Goal: Task Accomplishment & Management: Manage account settings

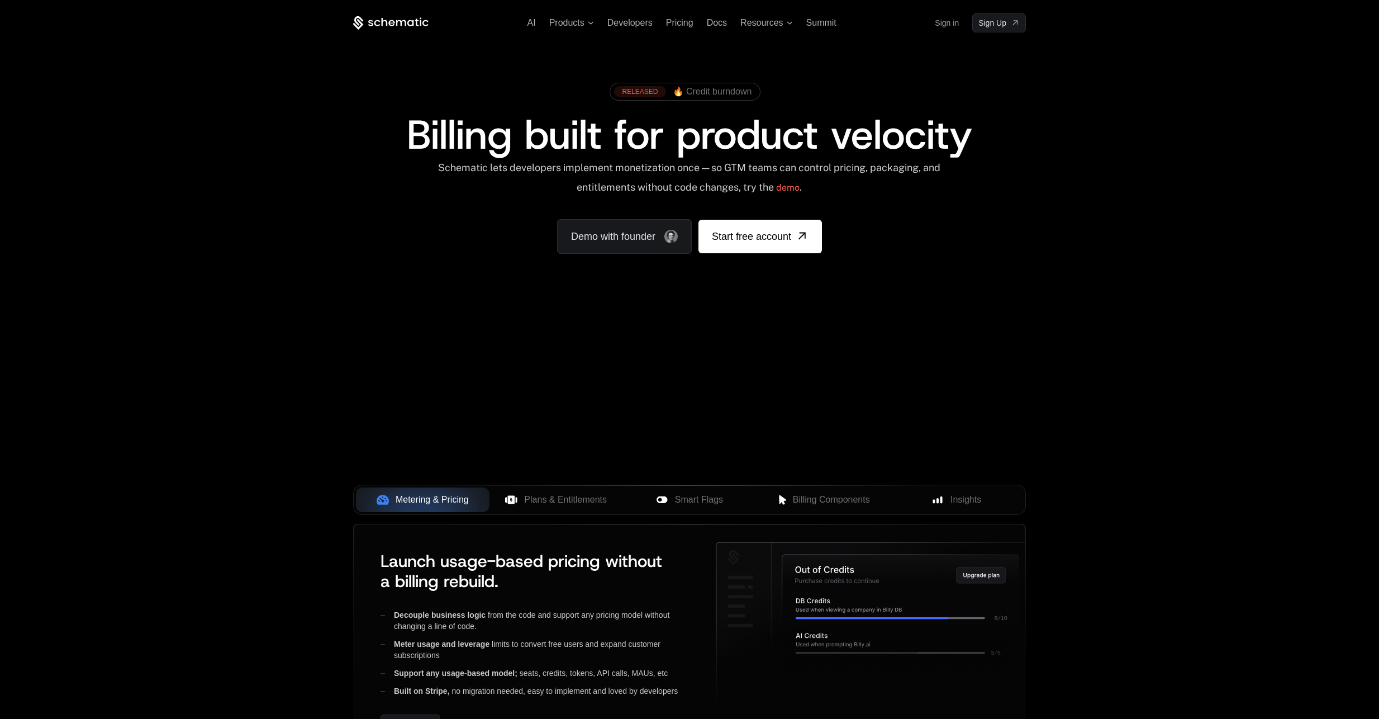
click at [939, 21] on link "Sign in" at bounding box center [947, 23] width 24 height 18
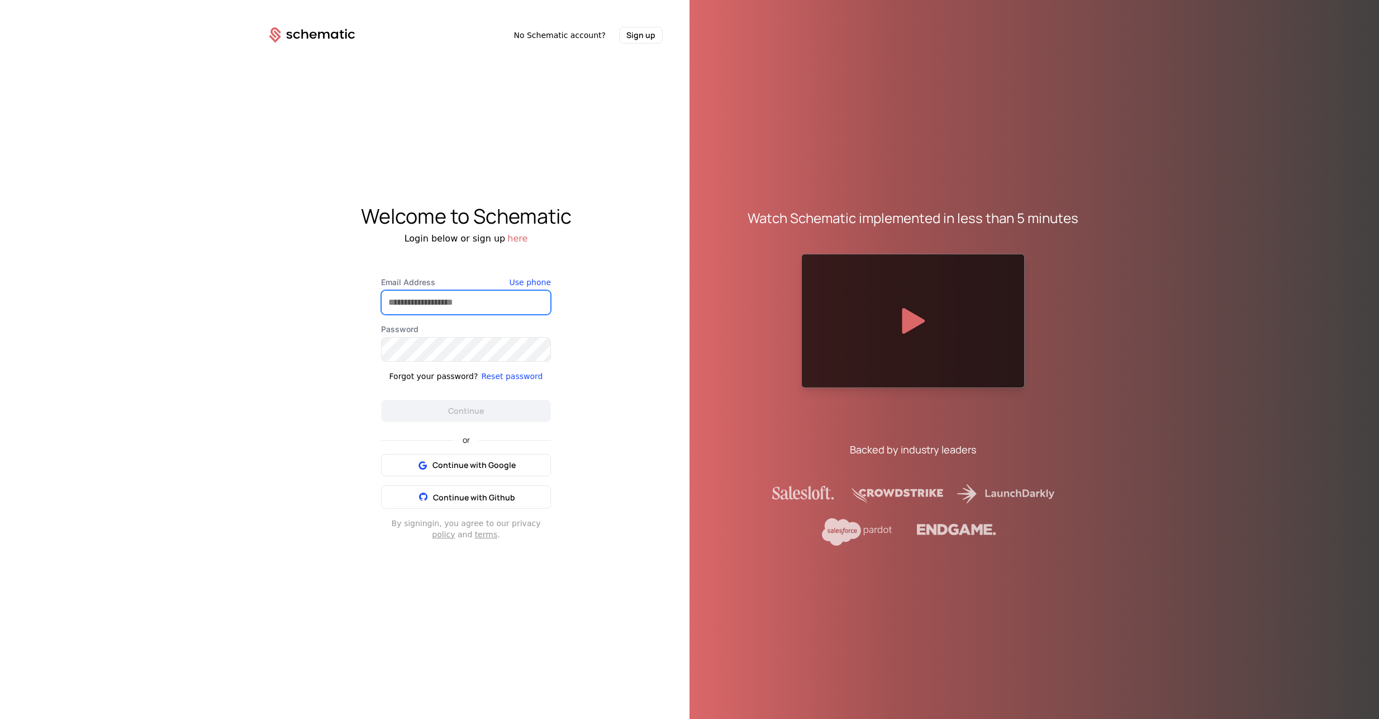
type input "**********"
click at [466, 410] on button "Continue" at bounding box center [466, 411] width 170 height 22
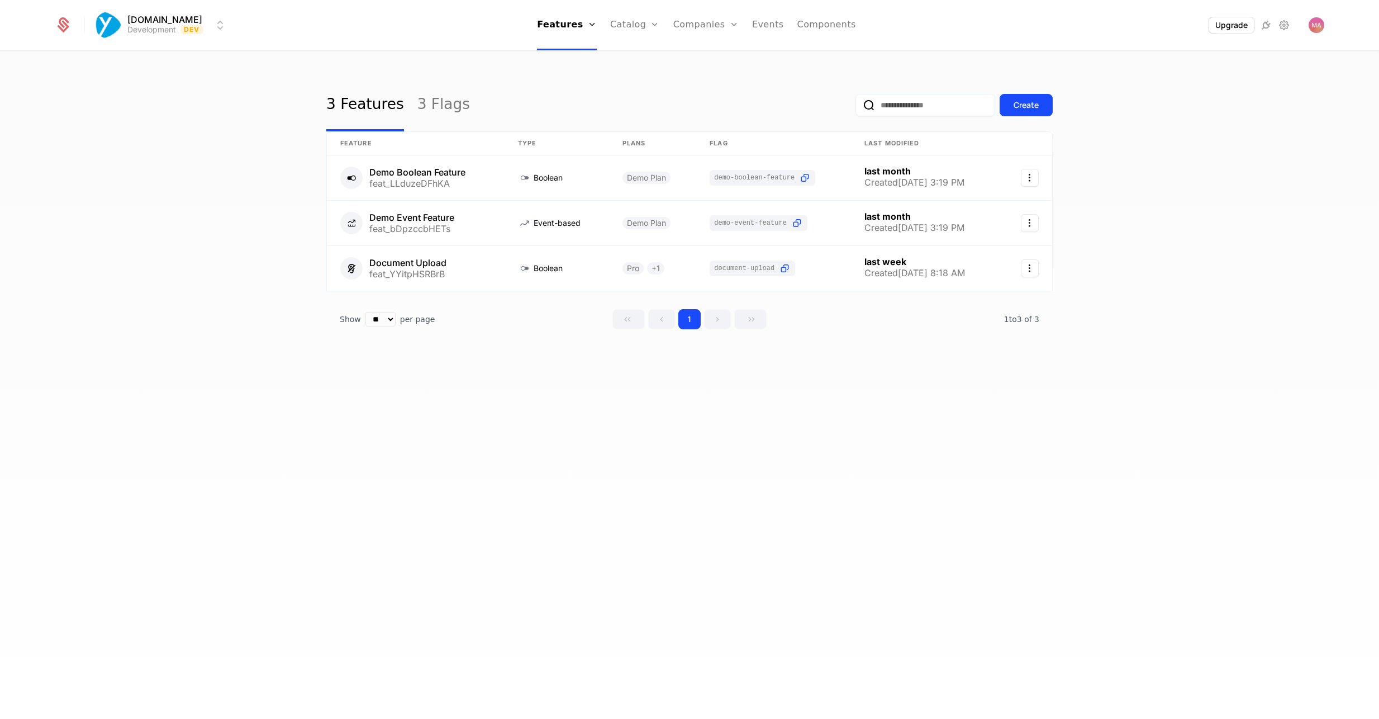
click at [61, 25] on icon at bounding box center [64, 22] width 11 height 11
click at [132, 27] on html "Yourzone.website Development Dev Features Features Flags Catalog Plans Add Ons …" at bounding box center [689, 359] width 1379 height 719
click at [133, 82] on button "Create" at bounding box center [147, 84] width 88 height 20
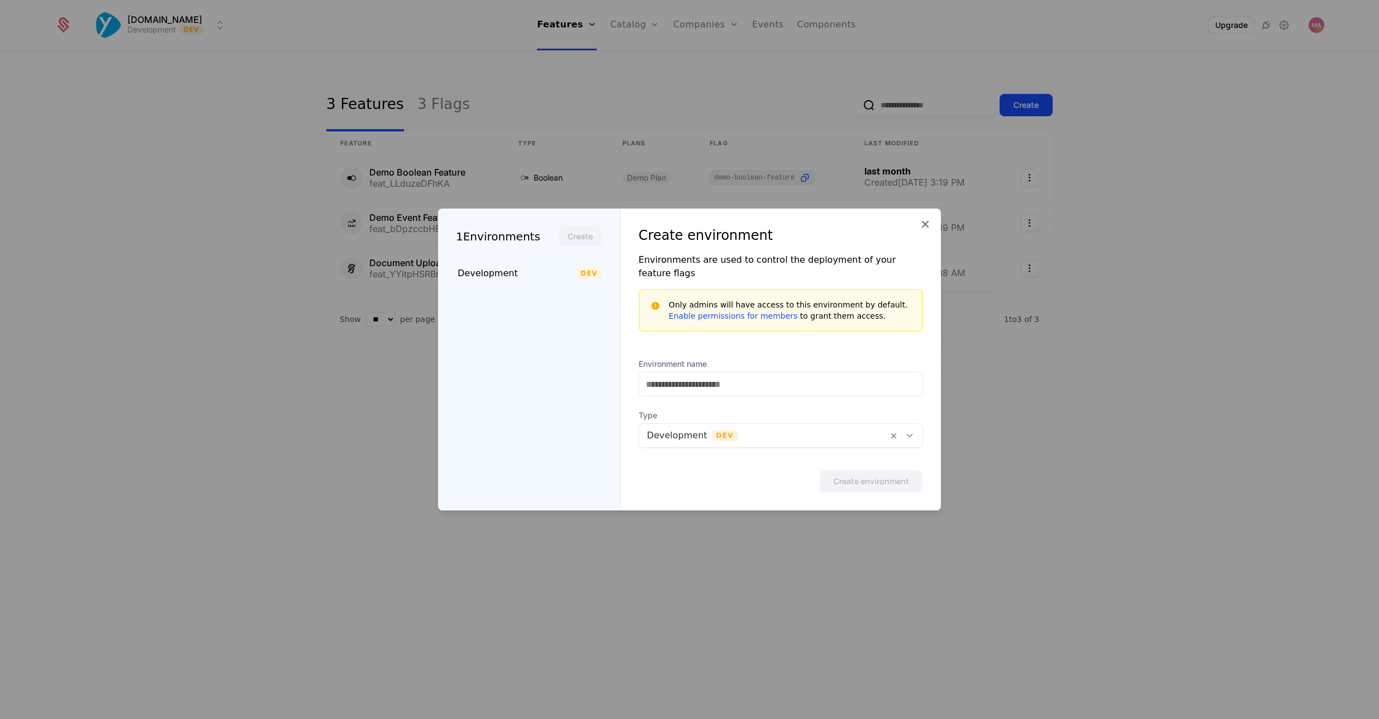
click at [906, 430] on icon at bounding box center [910, 435] width 10 height 10
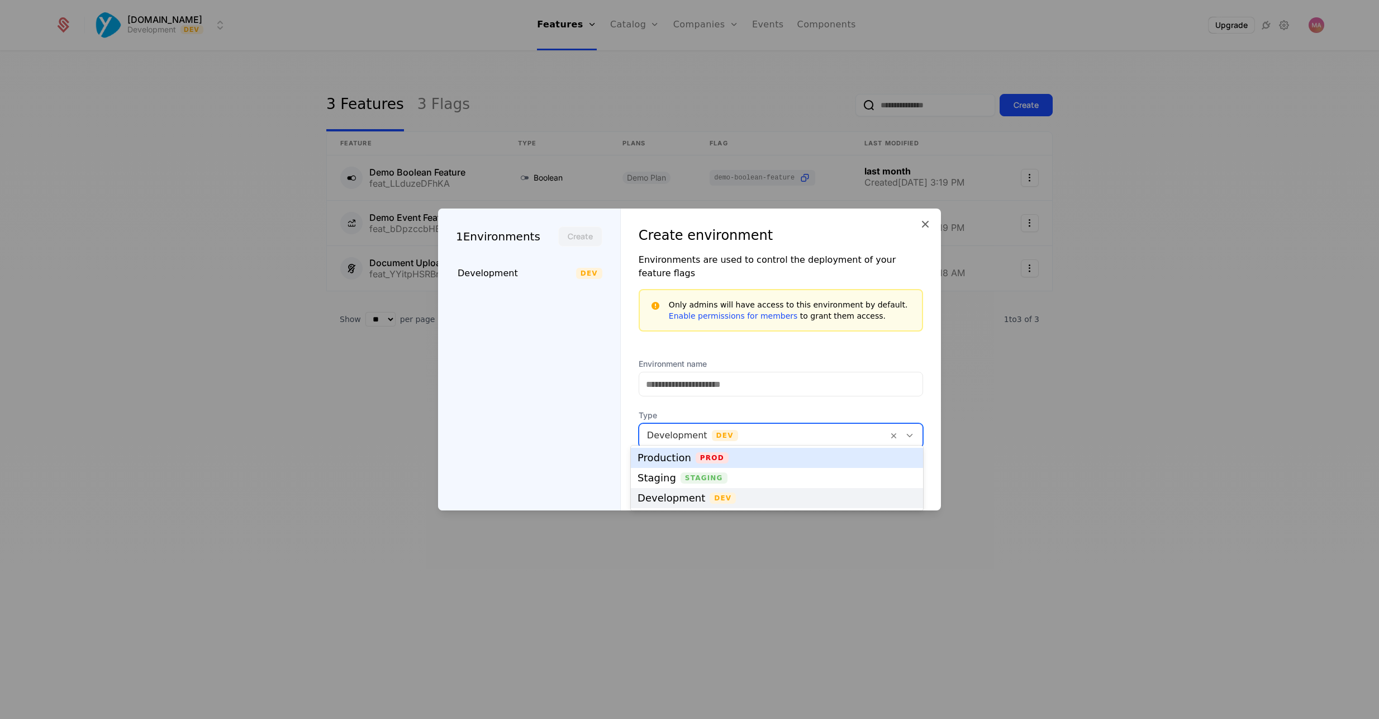
click at [874, 393] on div "Environment name Type [object Object], 1 of 3. 3 results available. Use Up and …" at bounding box center [781, 409] width 284 height 103
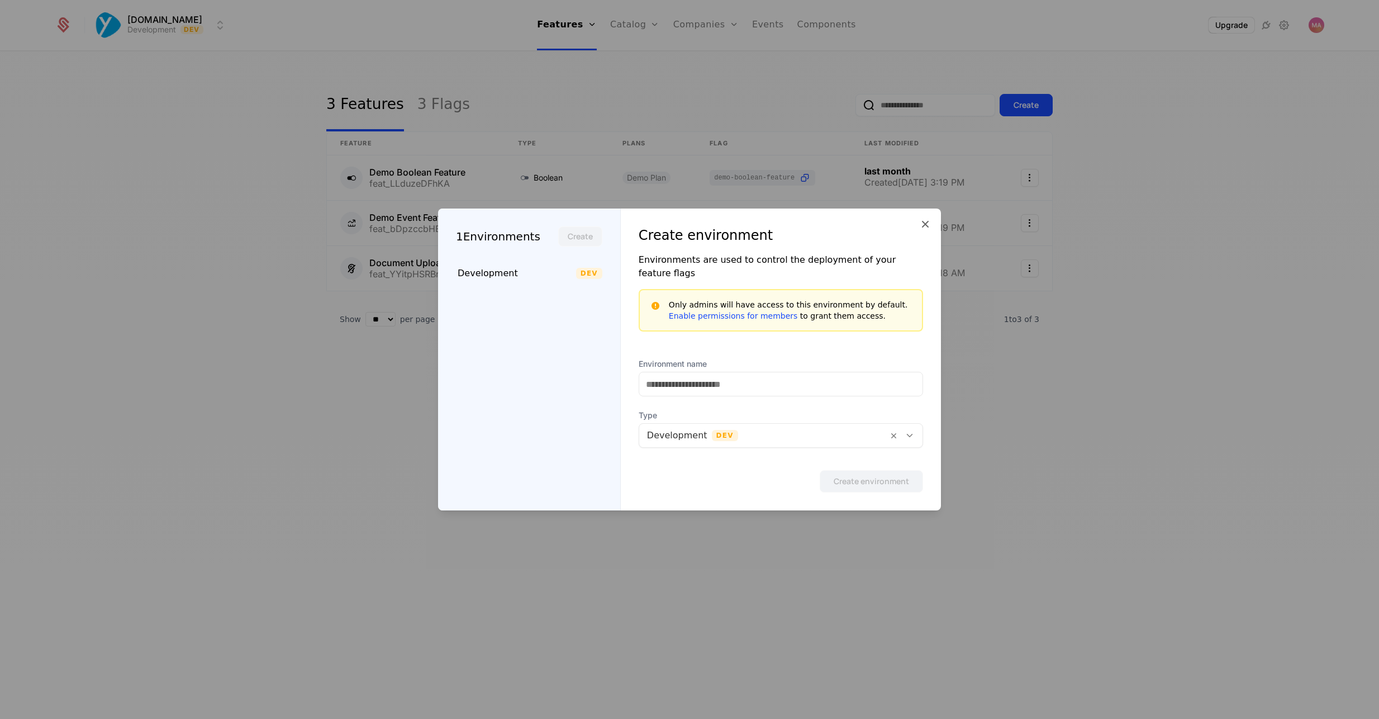
click at [924, 227] on icon at bounding box center [925, 223] width 13 height 13
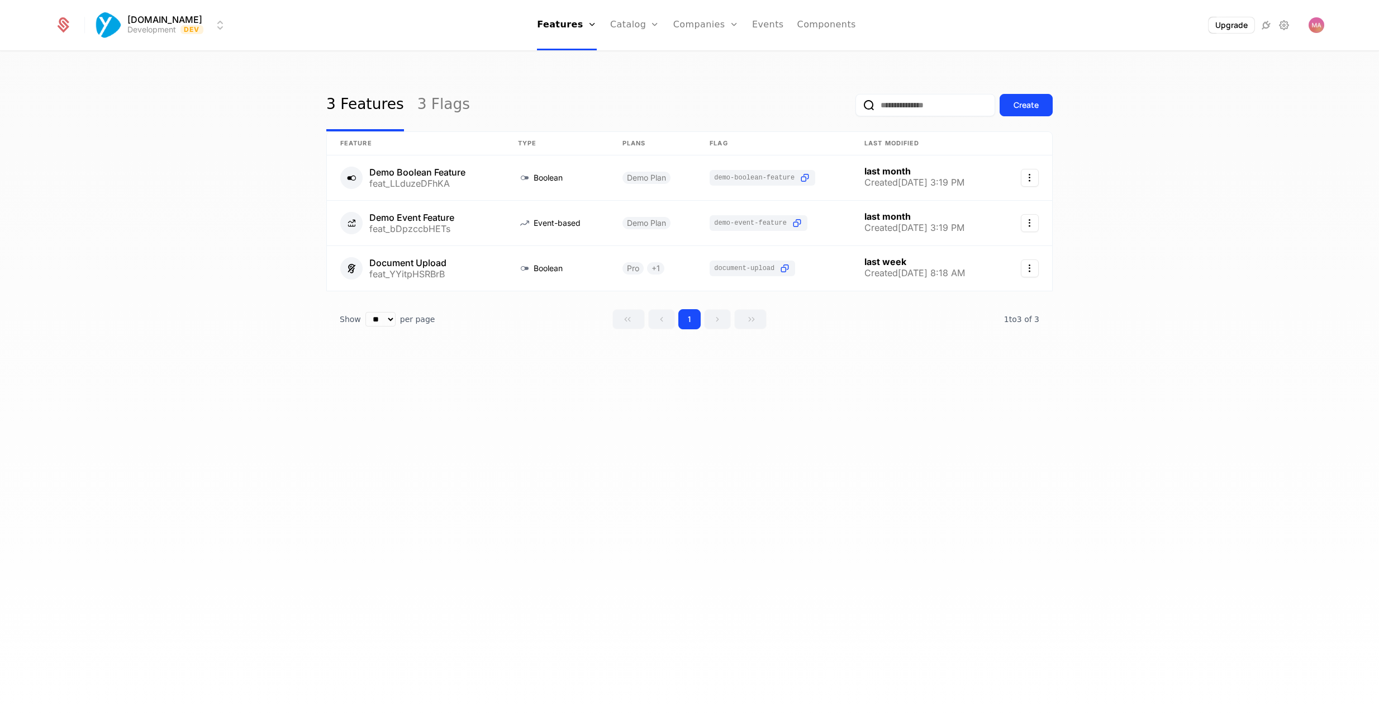
click at [429, 91] on link "3 Flags" at bounding box center [443, 105] width 53 height 53
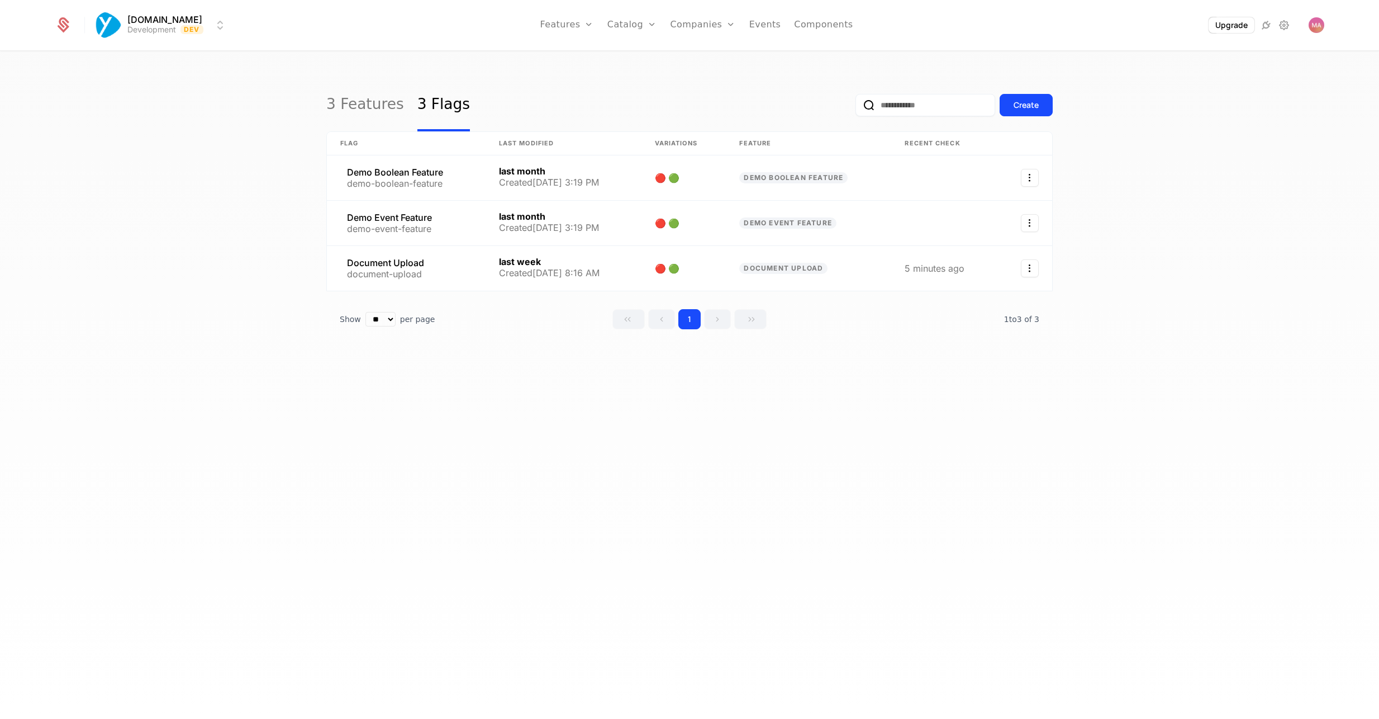
click at [356, 110] on link "3 Features" at bounding box center [365, 105] width 78 height 53
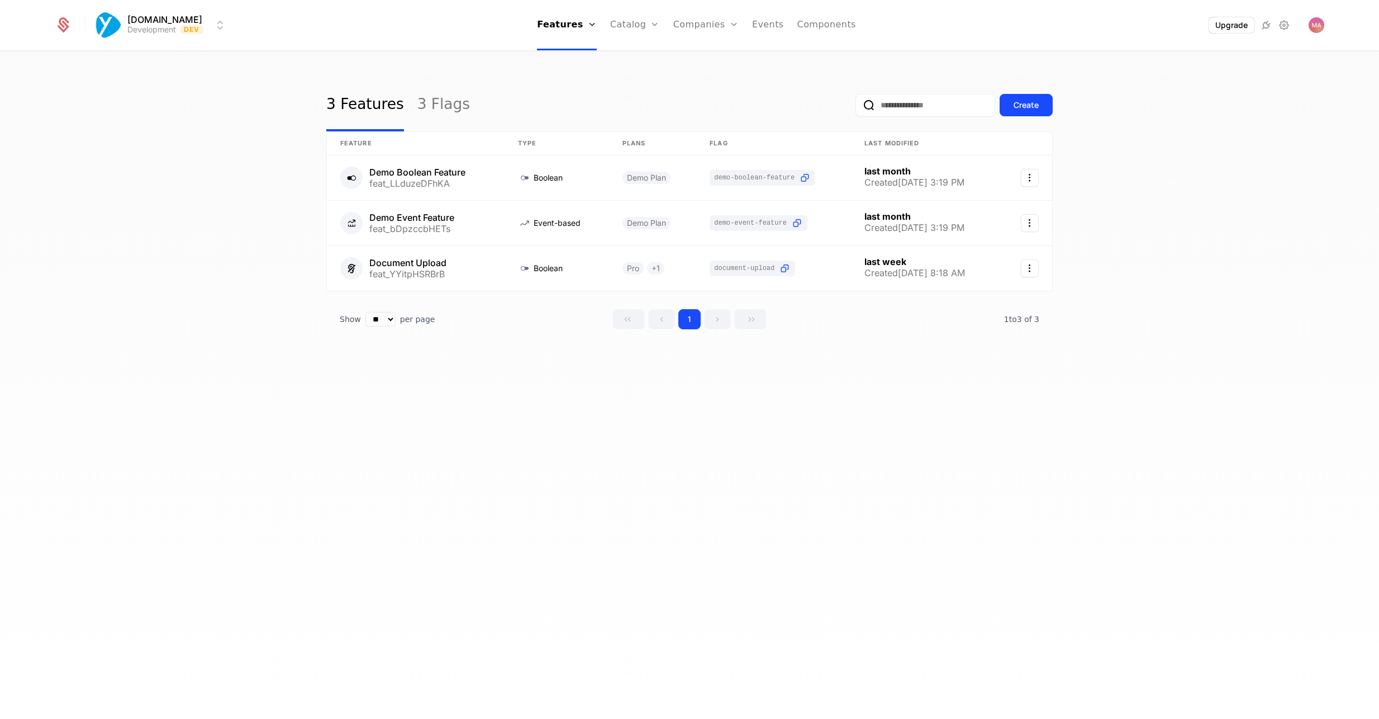
click at [630, 24] on link "Catalog" at bounding box center [635, 25] width 50 height 50
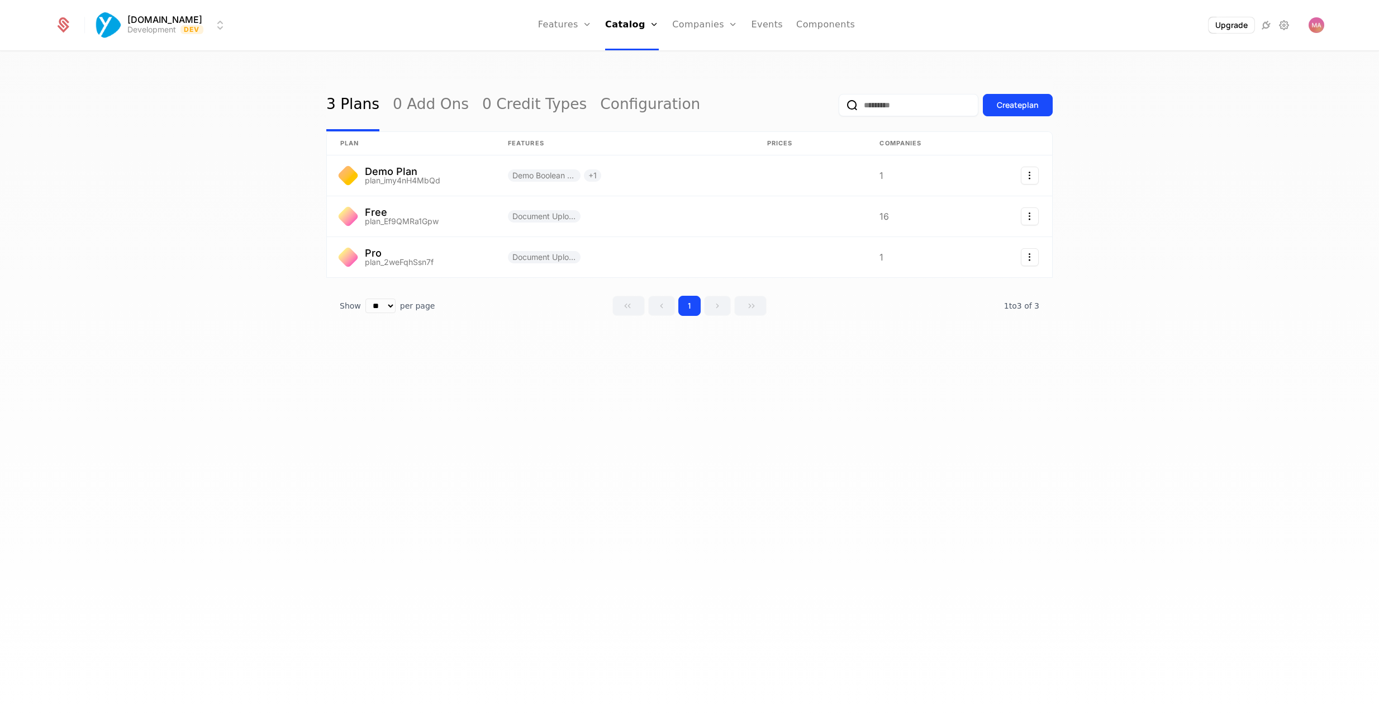
click at [405, 484] on div "3 Plans 0 Add Ons 0 Credit Types Configuration Create plan plan Features Prices…" at bounding box center [689, 388] width 1379 height 673
click at [407, 98] on link "0 Add Ons" at bounding box center [431, 105] width 76 height 53
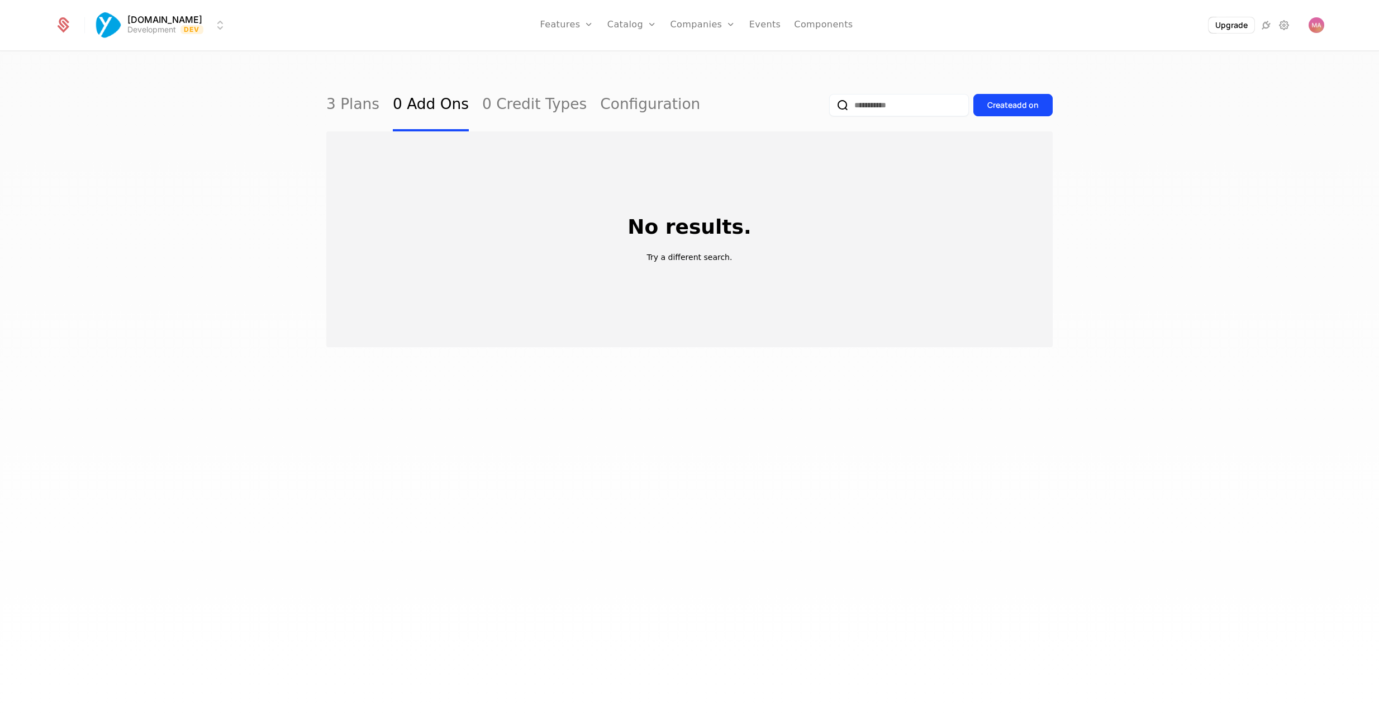
click at [502, 105] on link "0 Credit Types" at bounding box center [534, 105] width 104 height 53
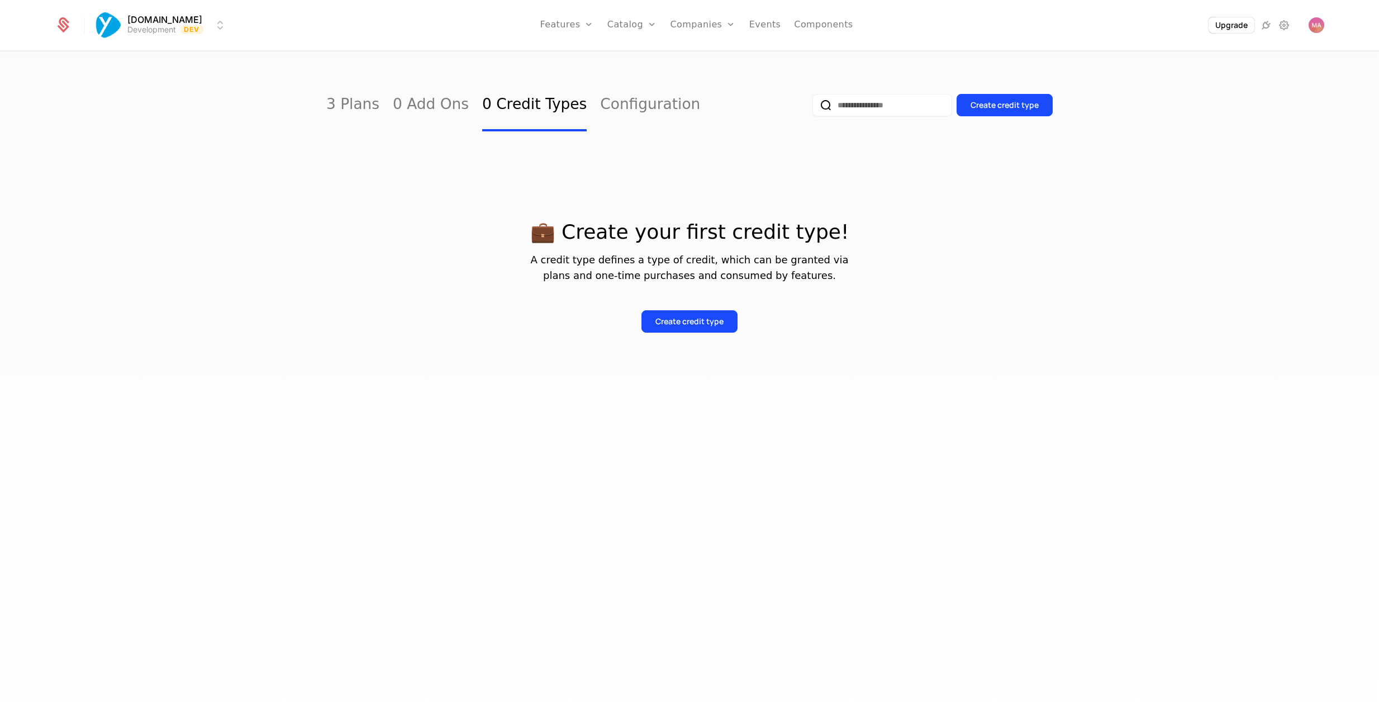
click at [431, 108] on link "0 Add Ons" at bounding box center [431, 105] width 76 height 53
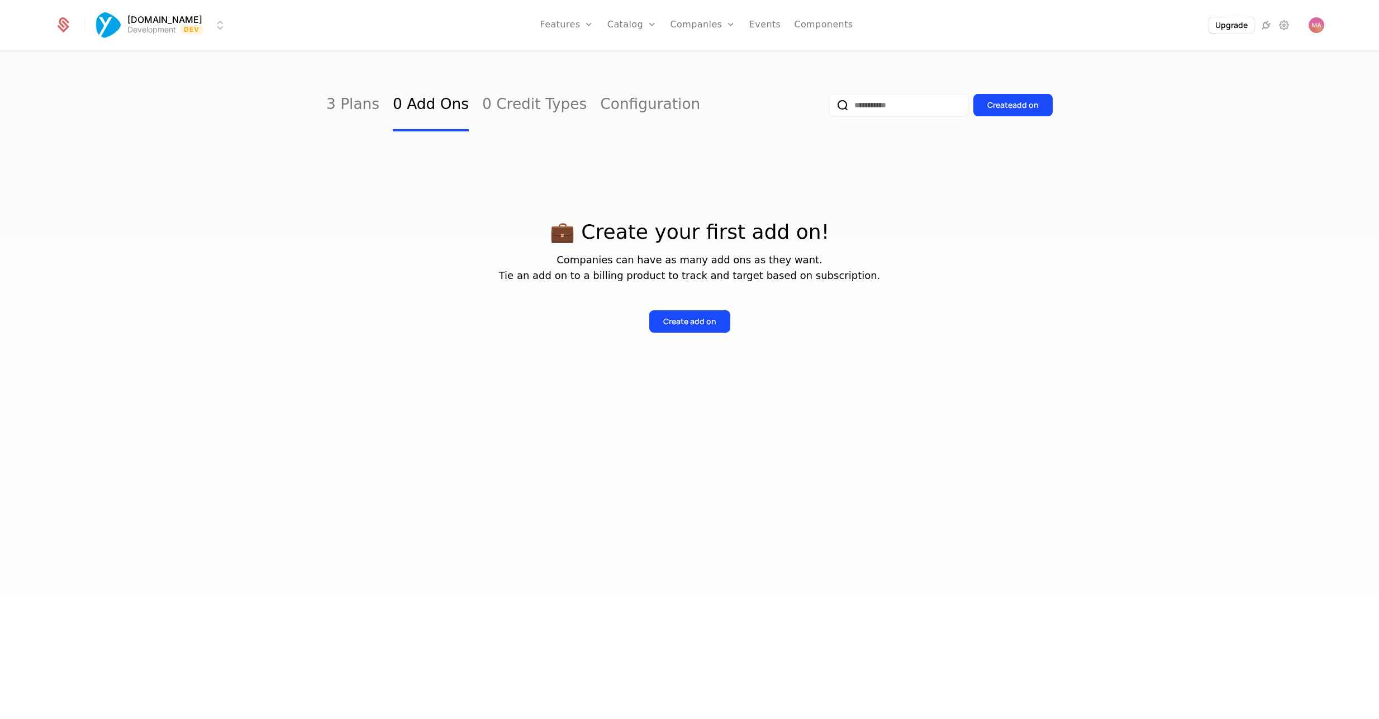
click at [600, 107] on link "Configuration" at bounding box center [650, 105] width 100 height 53
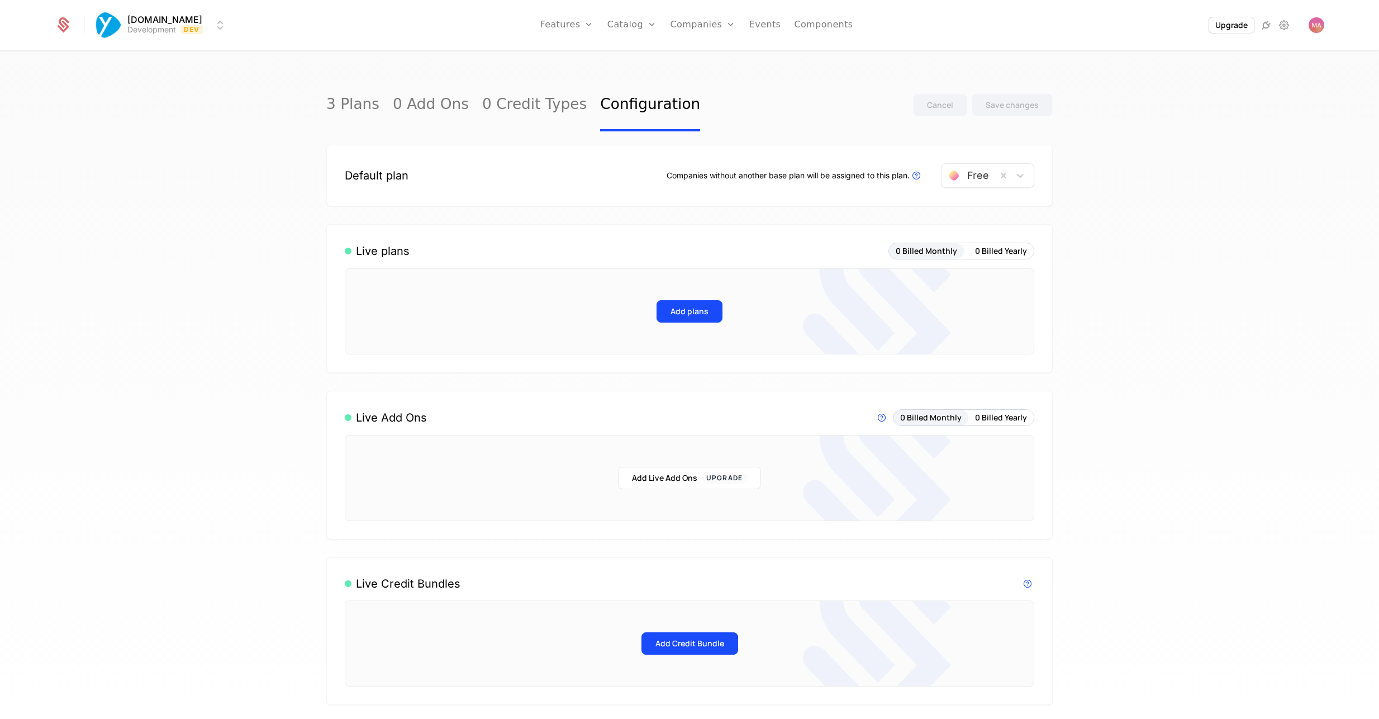
click at [735, 93] on div "3 Plans 0 Add Ons 0 Credit Types Configuration Cancel Save changes" at bounding box center [689, 105] width 726 height 53
click at [805, 86] on div "3 Plans 0 Add Ons 0 Credit Types Configuration Cancel Save changes" at bounding box center [689, 105] width 726 height 53
click at [1222, 25] on button "Upgrade" at bounding box center [1232, 25] width 46 height 16
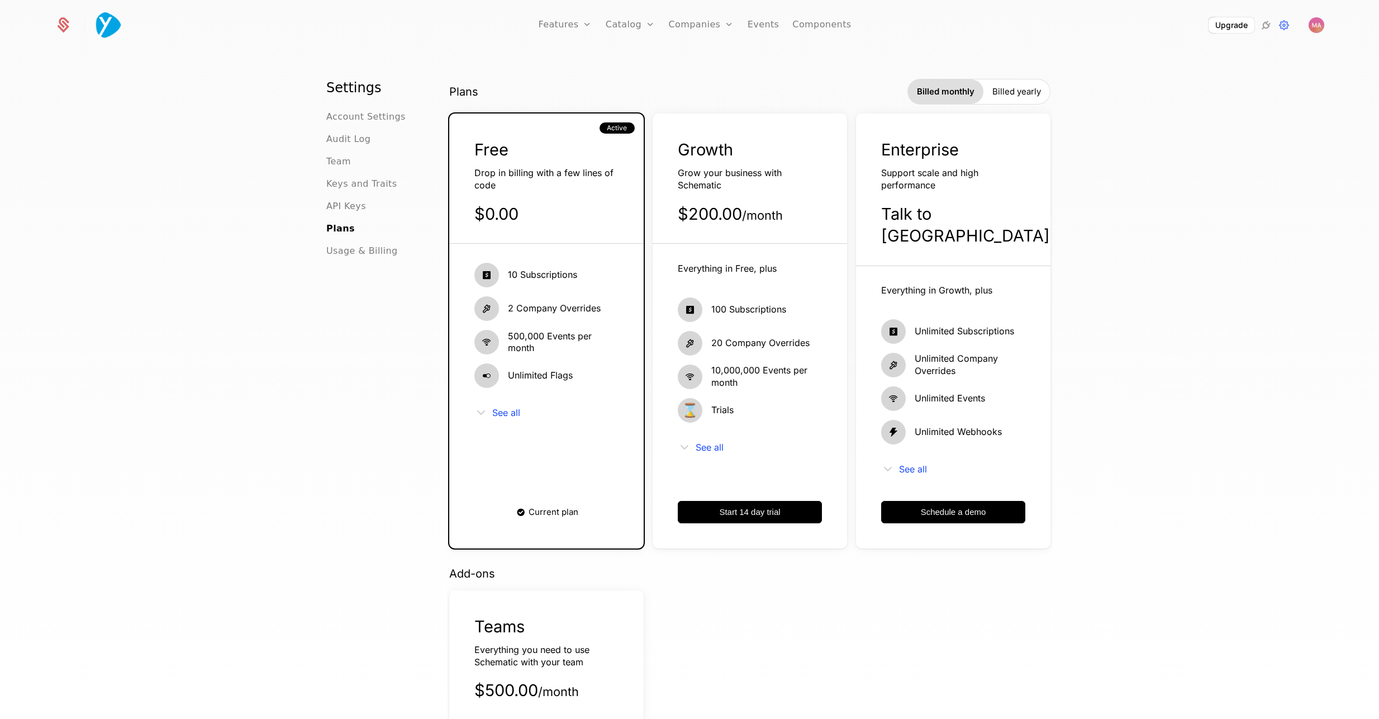
click at [351, 118] on span "Account Settings" at bounding box center [365, 116] width 79 height 13
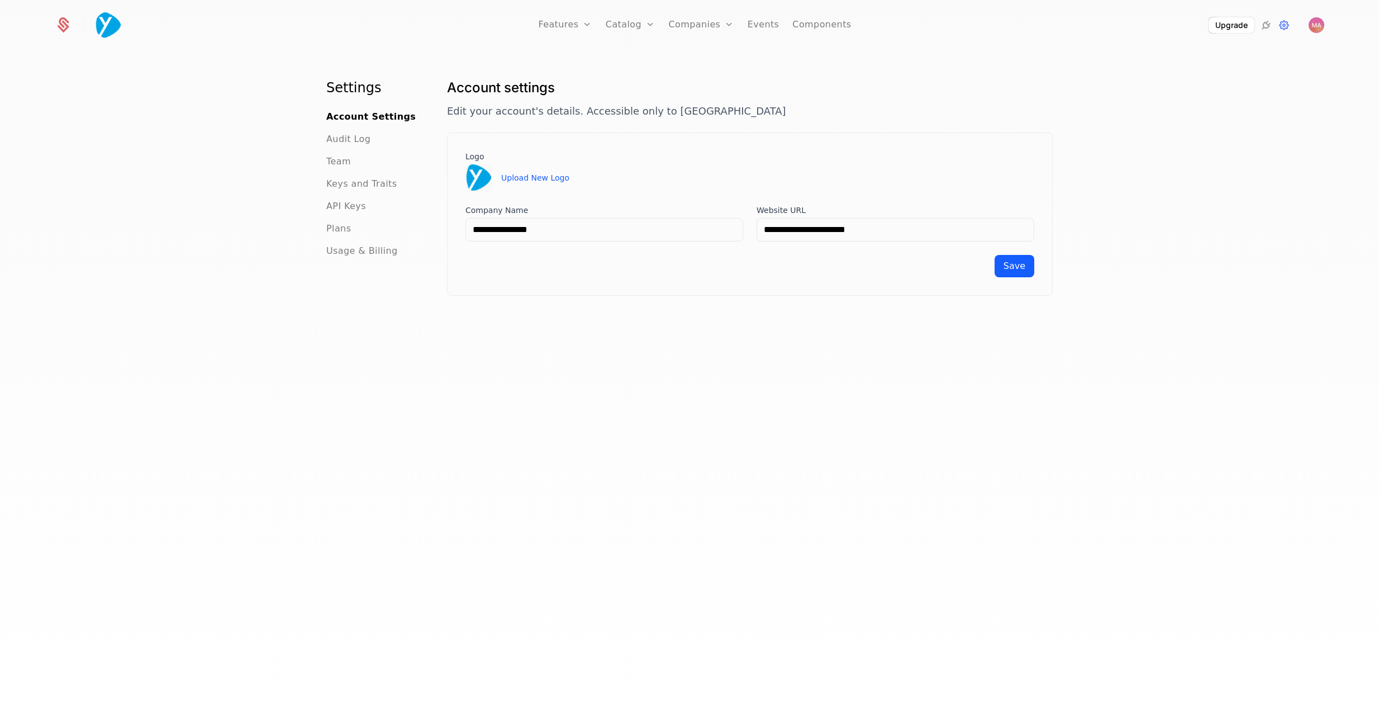
click at [345, 142] on span "Audit Log" at bounding box center [348, 138] width 44 height 13
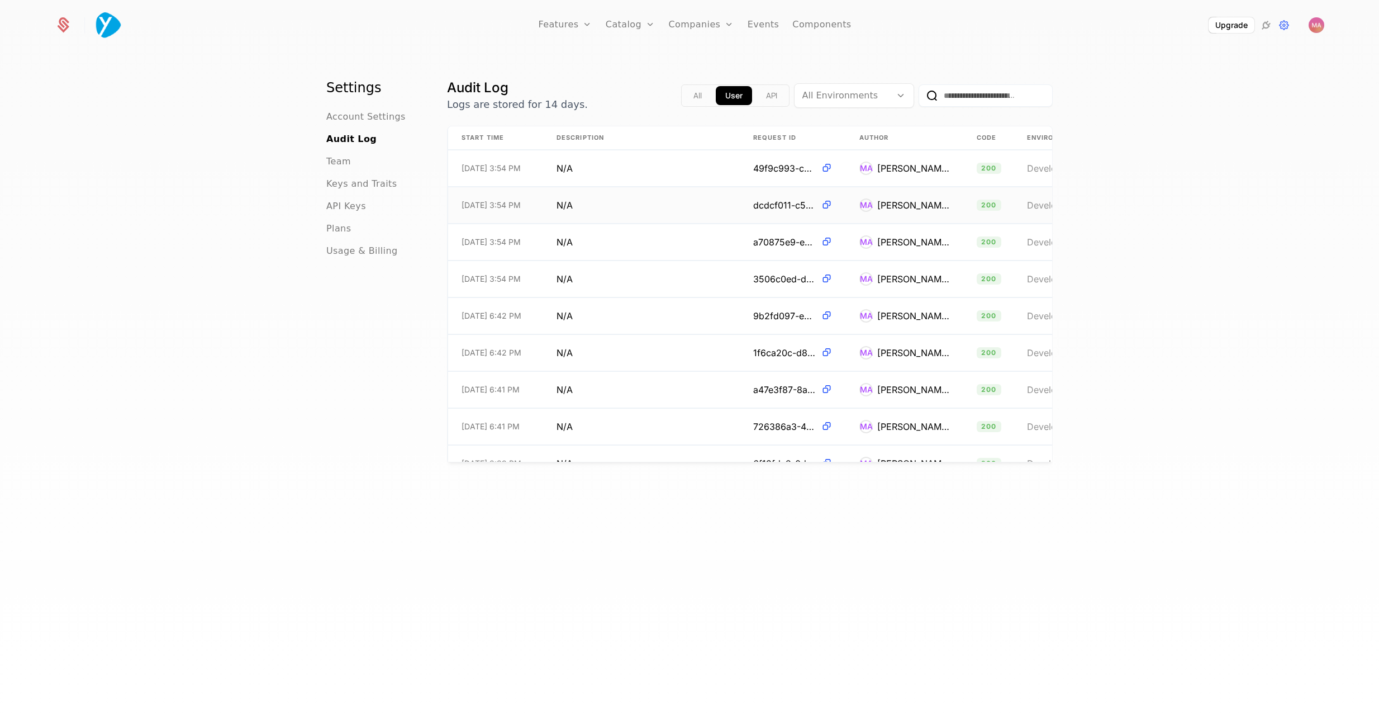
scroll to position [1, 0]
click at [339, 160] on span "Team" at bounding box center [338, 161] width 25 height 13
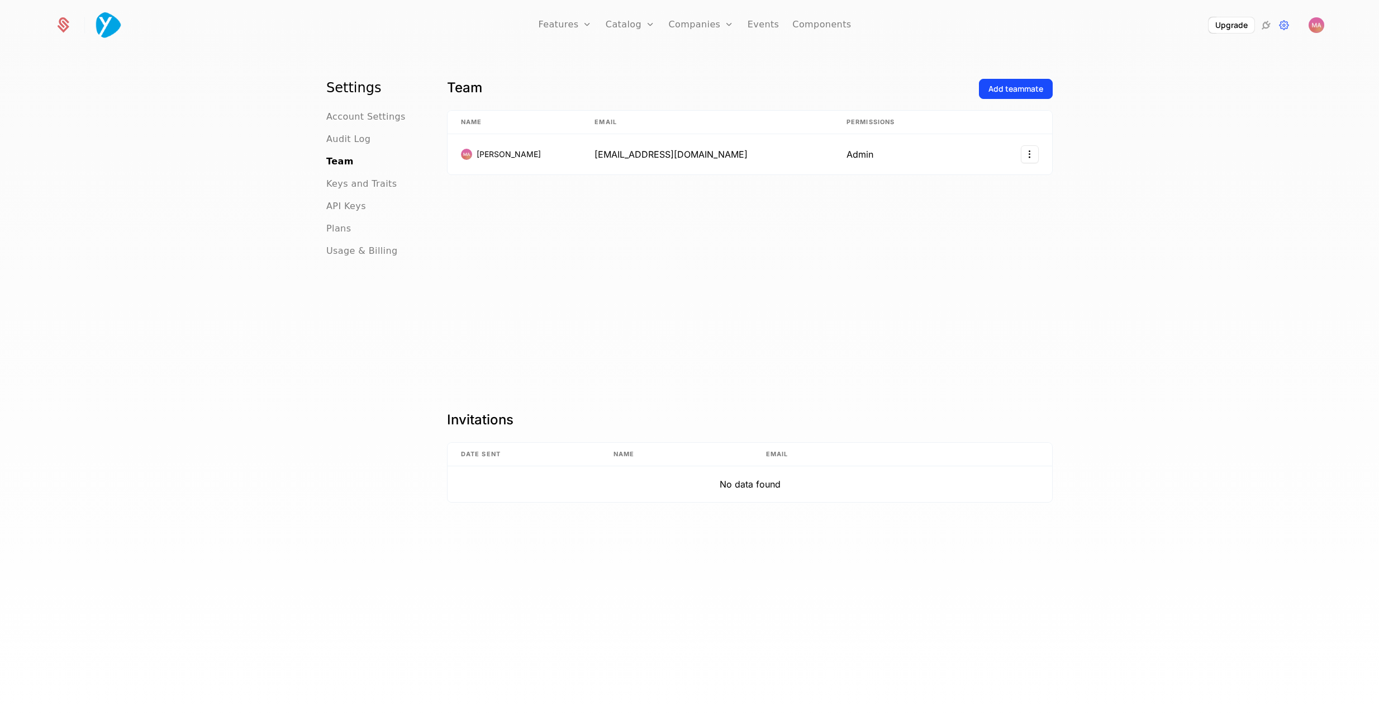
click at [340, 182] on span "Keys and Traits" at bounding box center [361, 183] width 70 height 13
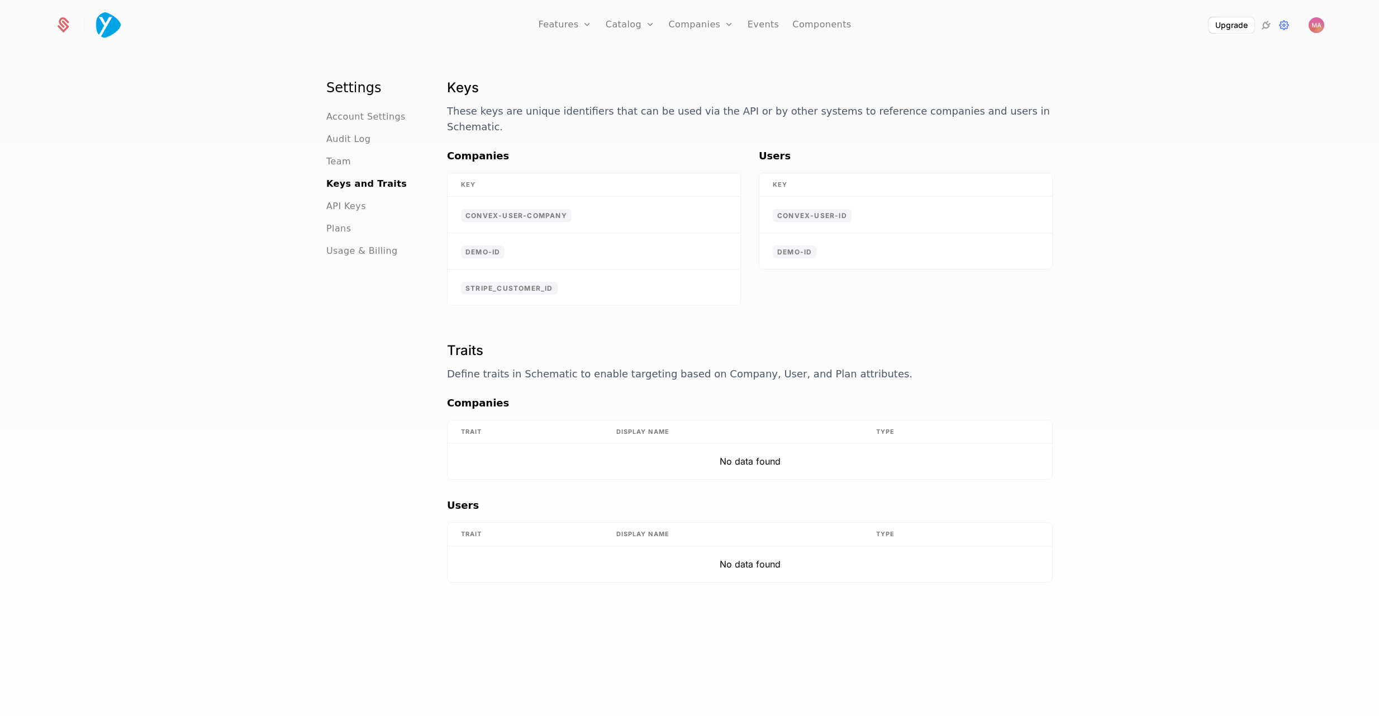
click at [873, 265] on div "Users Key convex-user-id demo-id" at bounding box center [906, 227] width 294 height 158
click at [347, 206] on span "API Keys" at bounding box center [346, 205] width 40 height 13
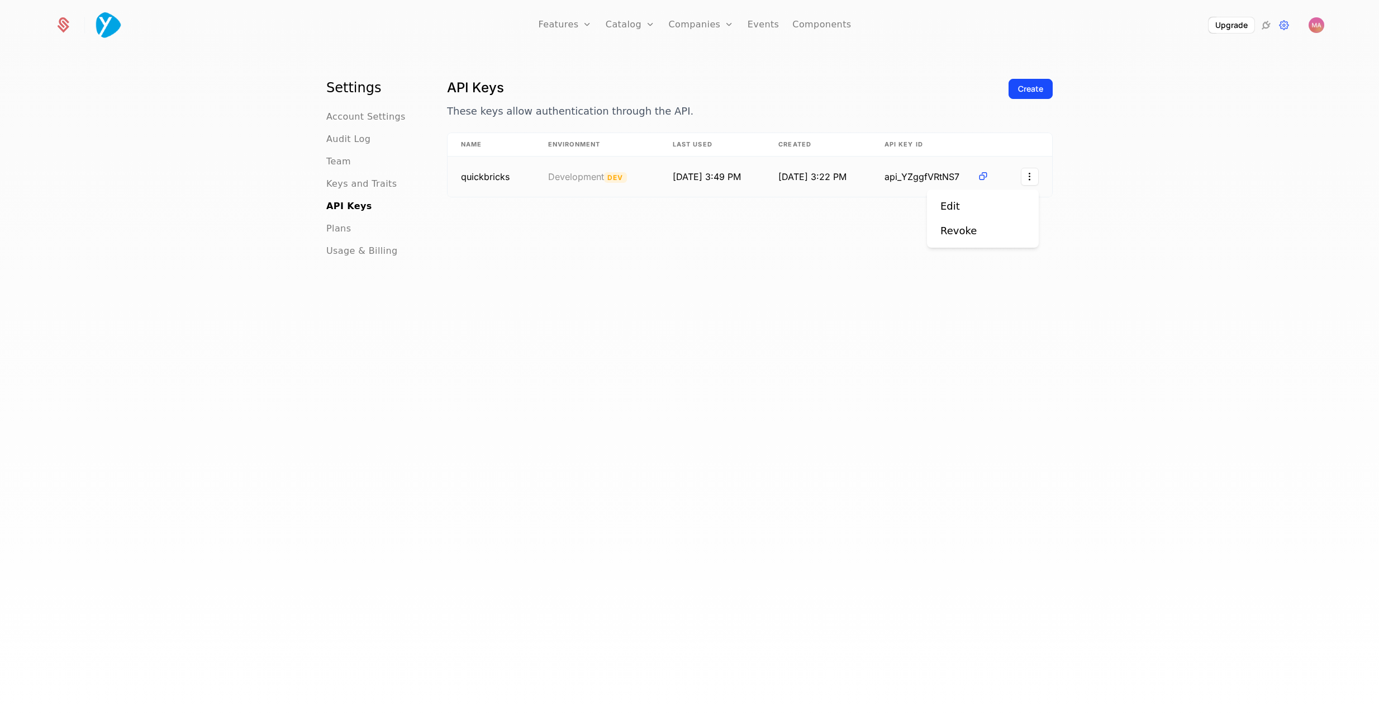
click at [1027, 176] on html "Features Features Flags Catalog Plans Add Ons Credits Configuration Companies C…" at bounding box center [689, 359] width 1379 height 719
click at [952, 205] on div "Edit" at bounding box center [950, 206] width 20 height 16
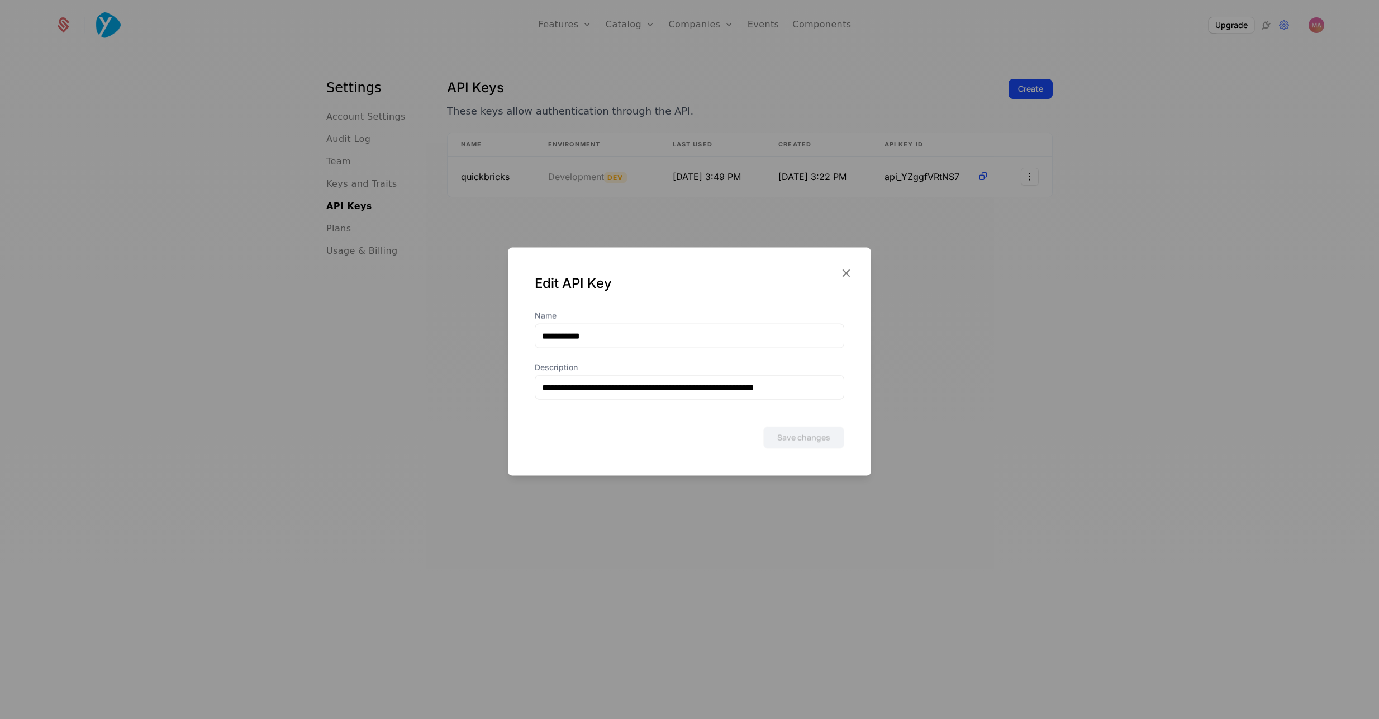
click at [845, 273] on icon "button" at bounding box center [846, 272] width 15 height 15
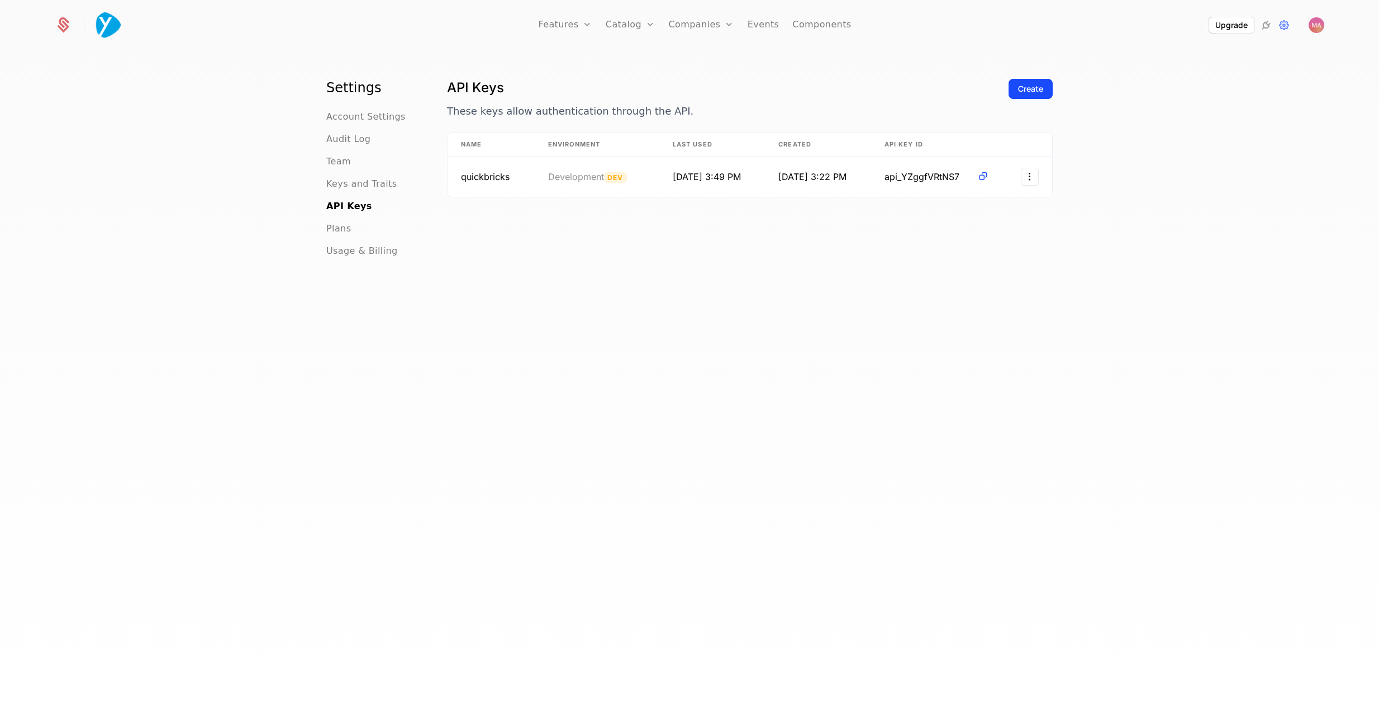
click at [1028, 88] on div "Create" at bounding box center [1030, 88] width 25 height 11
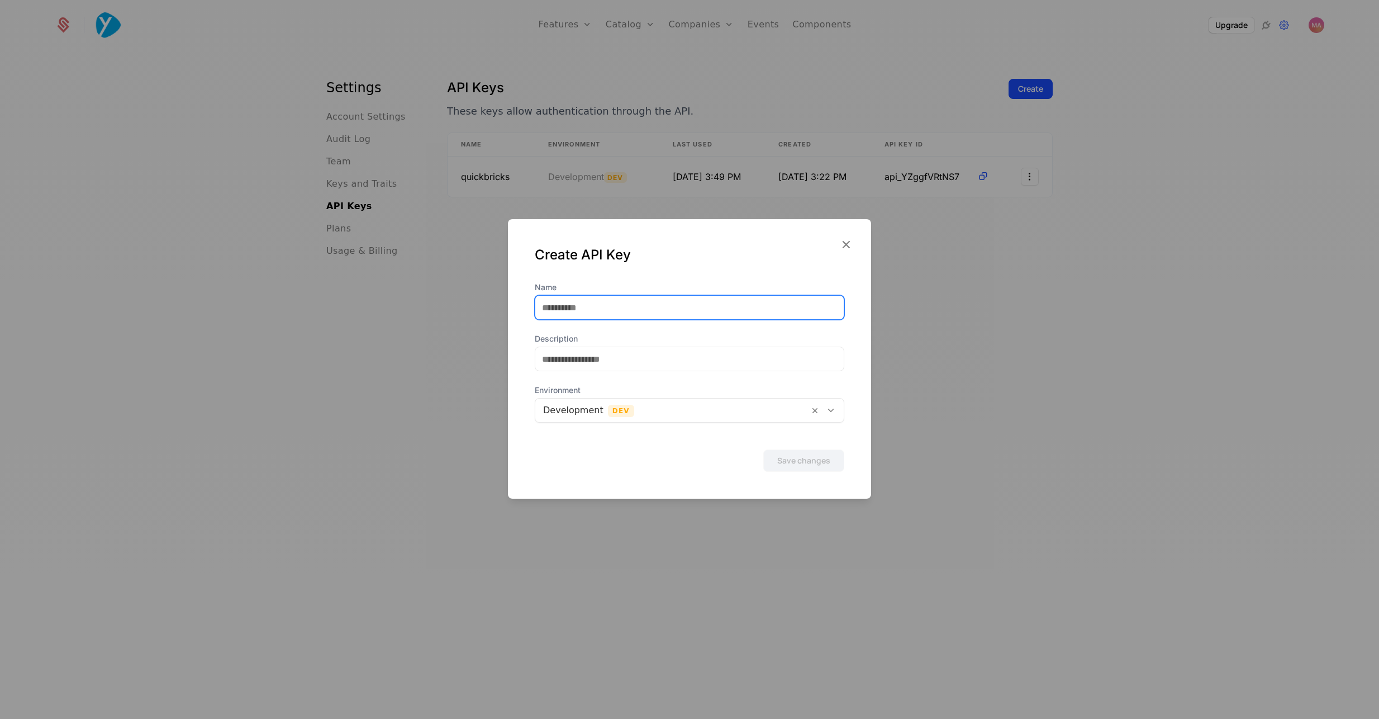
click at [658, 312] on input "Name" at bounding box center [689, 307] width 308 height 23
type input "**********"
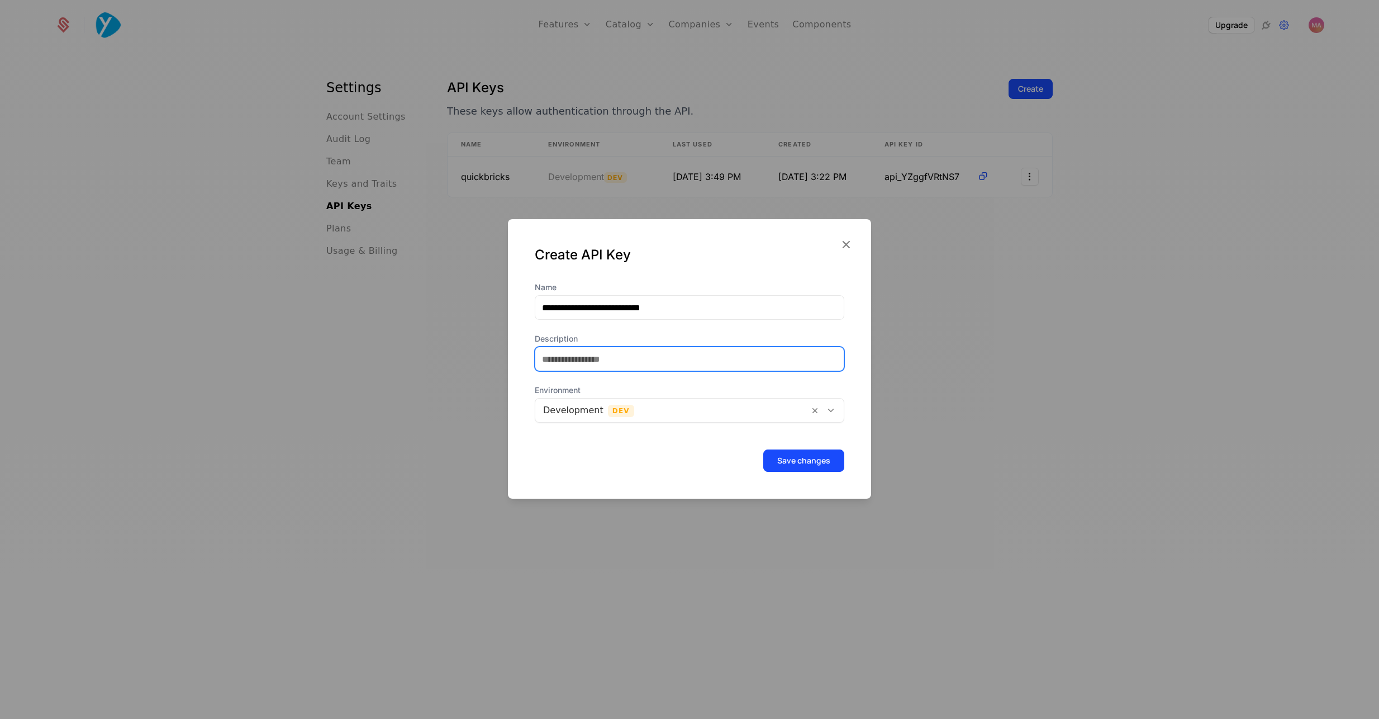
click at [651, 360] on input "Description" at bounding box center [689, 358] width 308 height 23
click at [735, 413] on div at bounding box center [672, 410] width 258 height 16
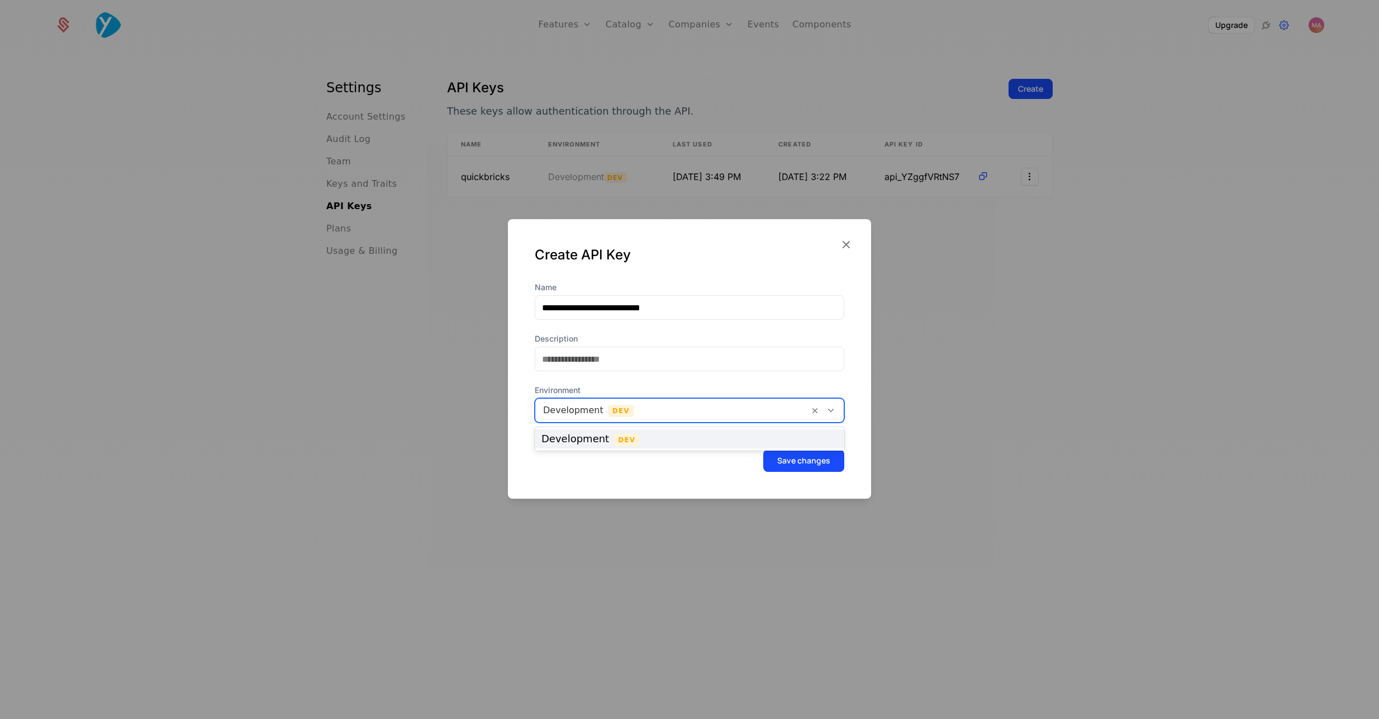
click at [719, 435] on div "Development Dev" at bounding box center [689, 439] width 296 height 10
click at [785, 463] on button "Save changes" at bounding box center [803, 460] width 81 height 22
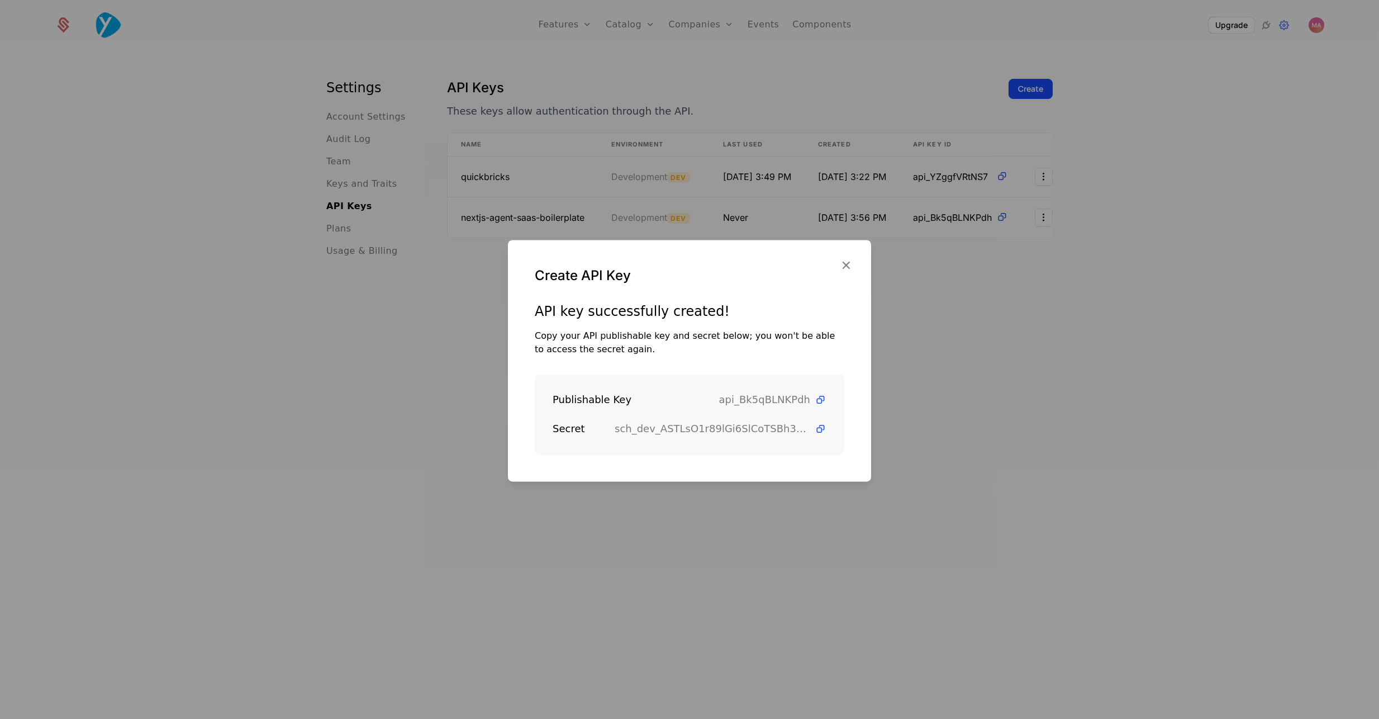
click at [821, 402] on icon at bounding box center [821, 400] width 12 height 12
click at [821, 426] on icon at bounding box center [821, 429] width 12 height 12
